Goal: Find specific page/section: Find specific page/section

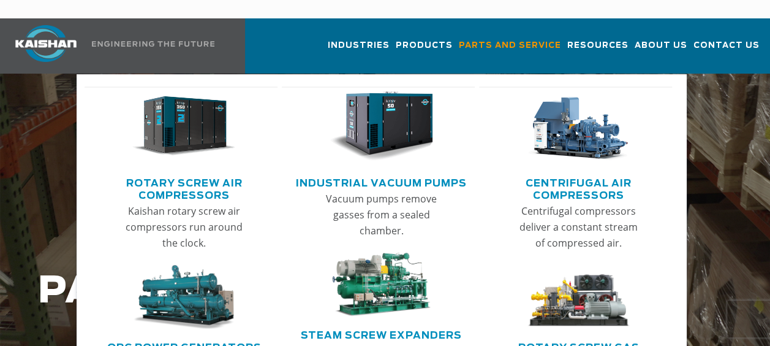
click at [189, 172] on link "Rotary Screw Air Compressors" at bounding box center [185, 187] width 188 height 31
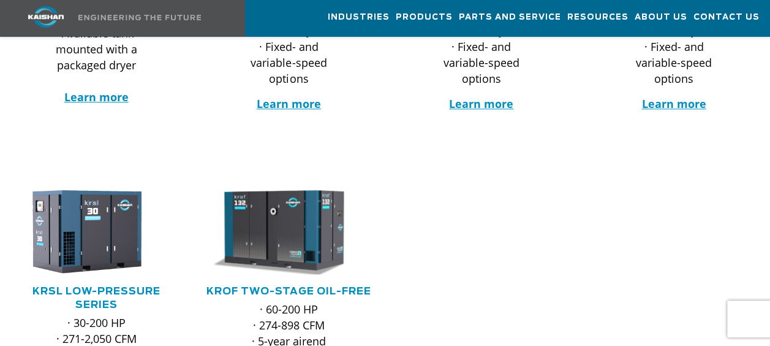
scroll to position [462, 0]
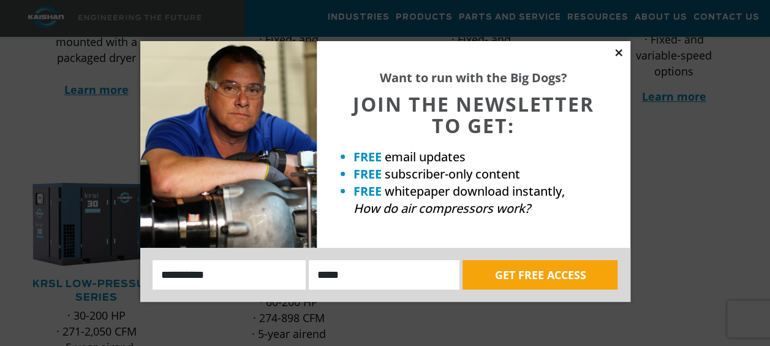
click at [617, 51] on icon at bounding box center [618, 52] width 7 height 7
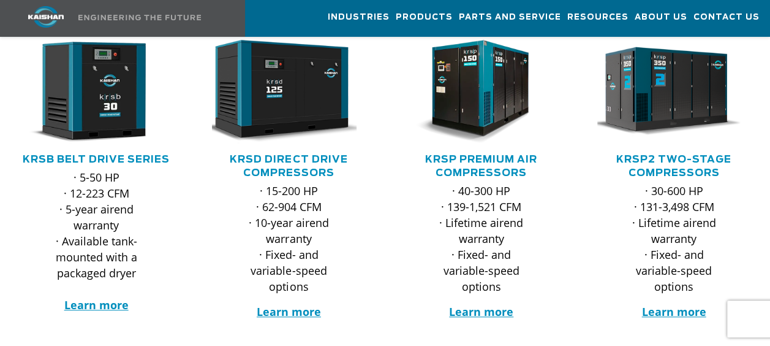
scroll to position [243, 0]
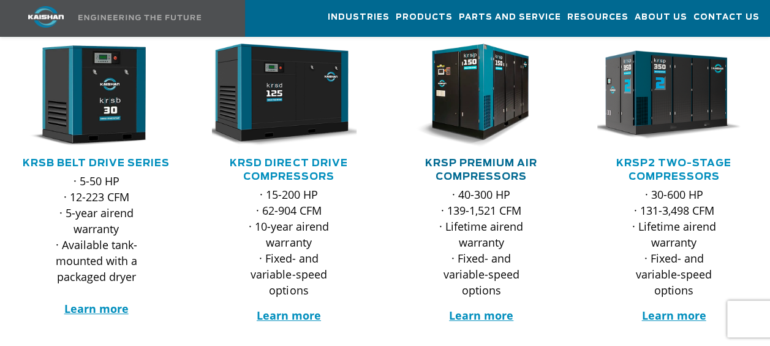
click at [488, 158] on link "KRSP Premium Air Compressors" at bounding box center [481, 169] width 112 height 23
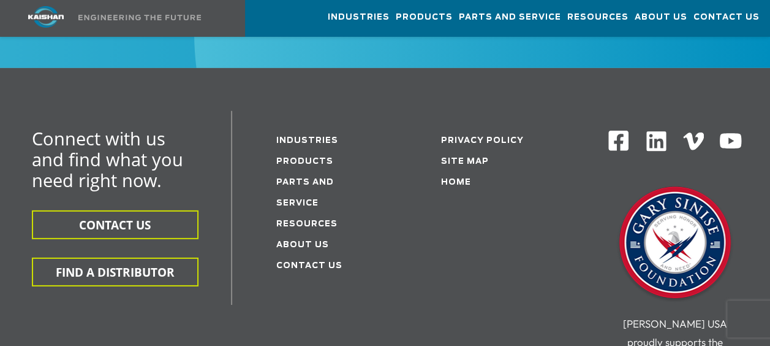
scroll to position [4115, 0]
click at [306, 178] on link "Parts and service" at bounding box center [305, 192] width 58 height 29
